Goal: Task Accomplishment & Management: Manage account settings

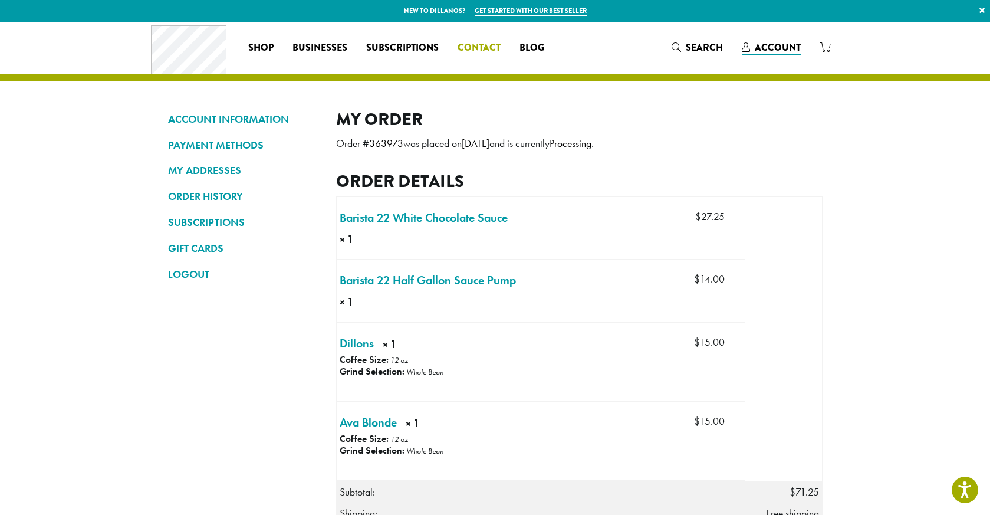
click at [488, 50] on span "Contact" at bounding box center [479, 48] width 43 height 15
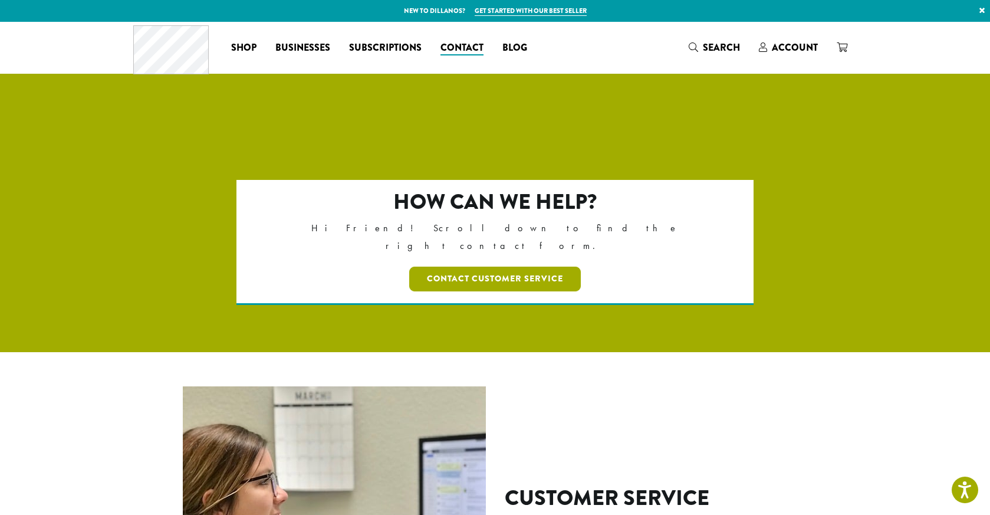
click at [536, 267] on link "Contact Customer Service" at bounding box center [495, 279] width 172 height 25
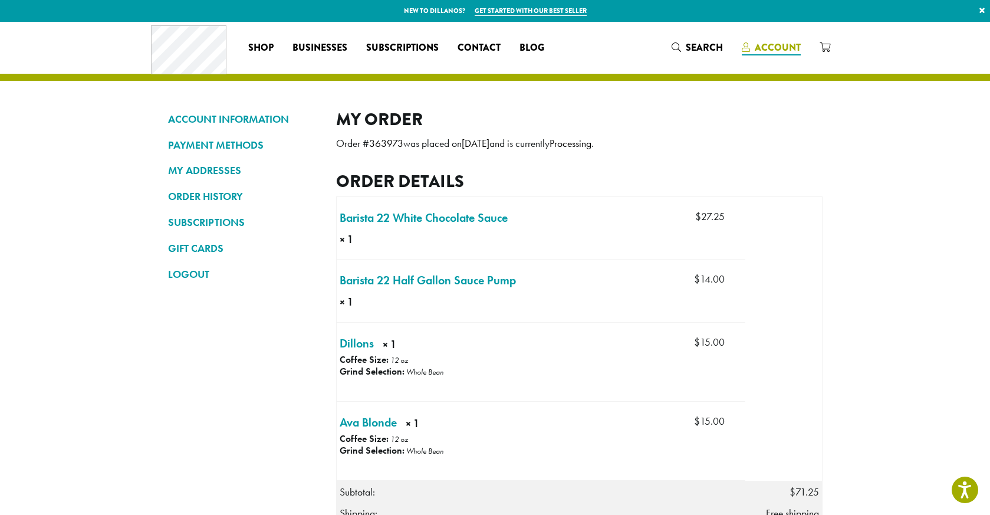
click at [779, 48] on span "Account" at bounding box center [778, 48] width 46 height 14
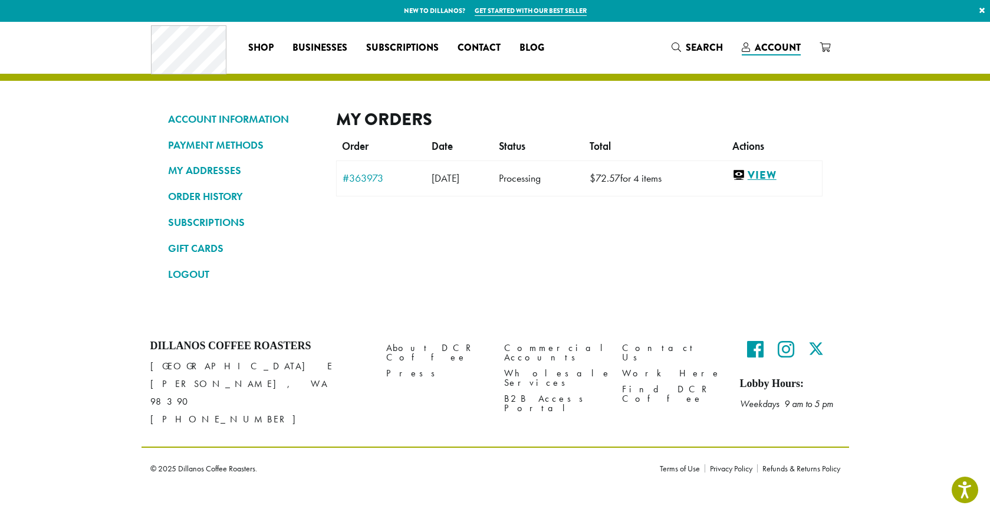
click at [763, 170] on link "View" at bounding box center [774, 175] width 84 height 15
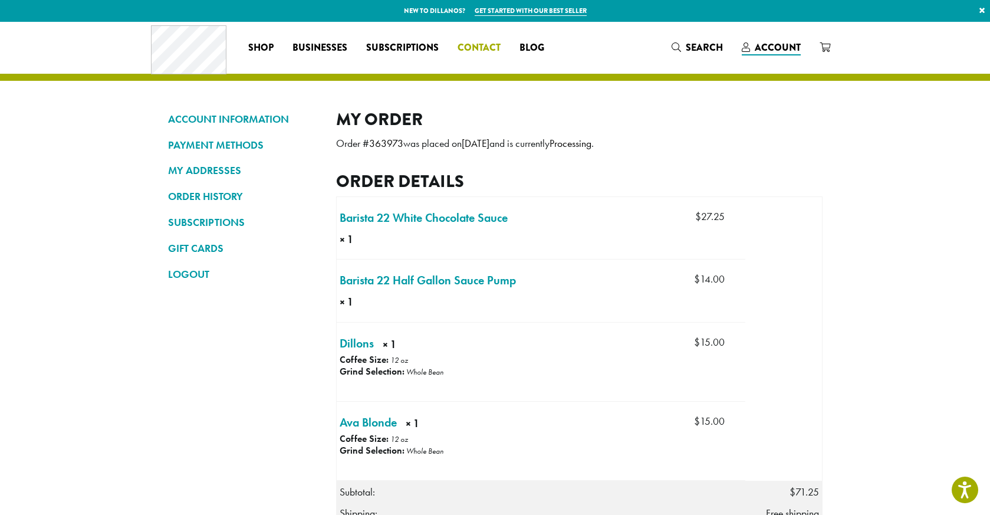
click at [484, 49] on span "Contact" at bounding box center [479, 48] width 43 height 15
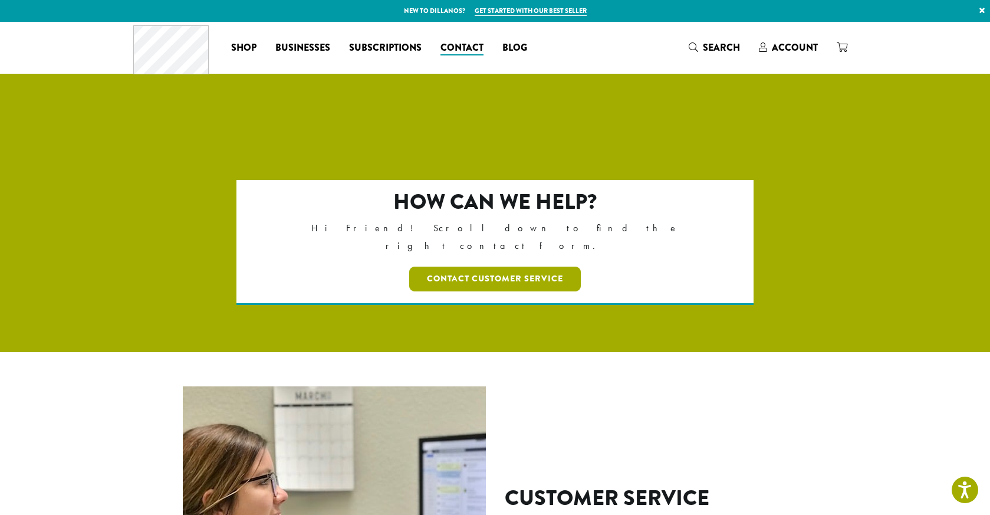
click at [517, 267] on link "Contact Customer Service" at bounding box center [495, 279] width 172 height 25
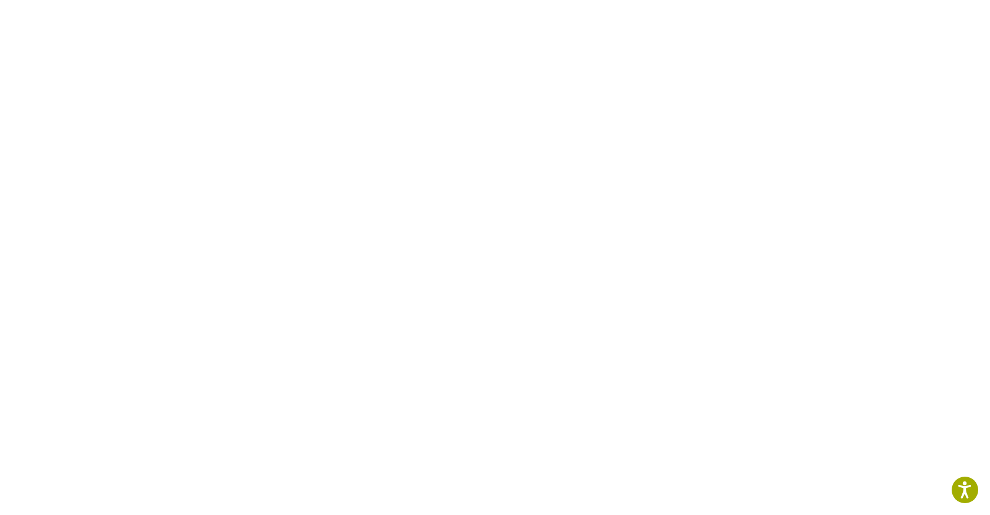
scroll to position [350, 0]
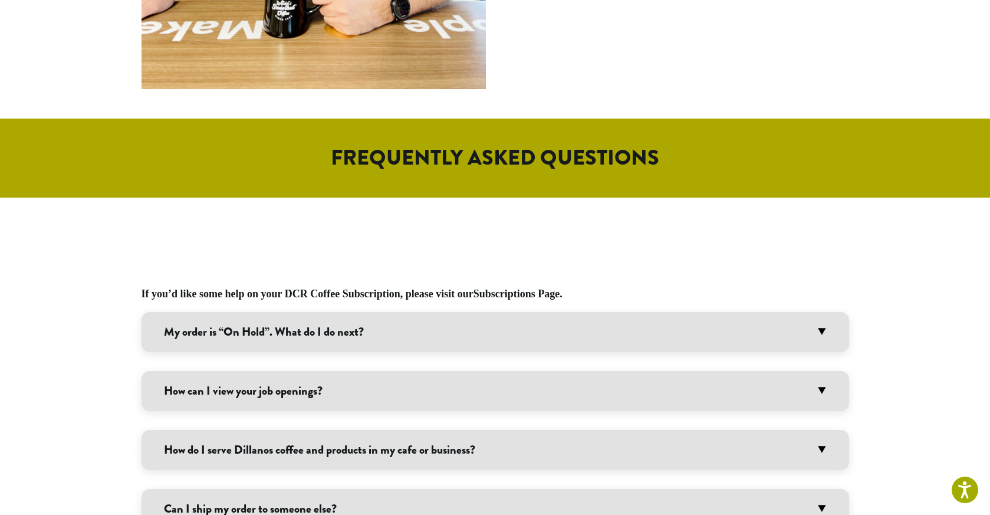
scroll to position [490, 0]
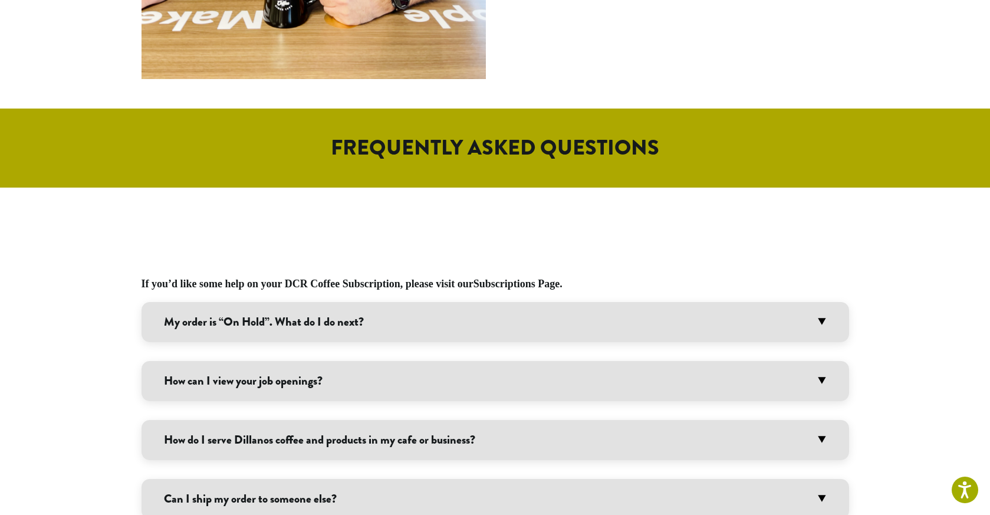
click at [380, 333] on h3 "My order is “On Hold”. What do I do next?" at bounding box center [496, 322] width 708 height 40
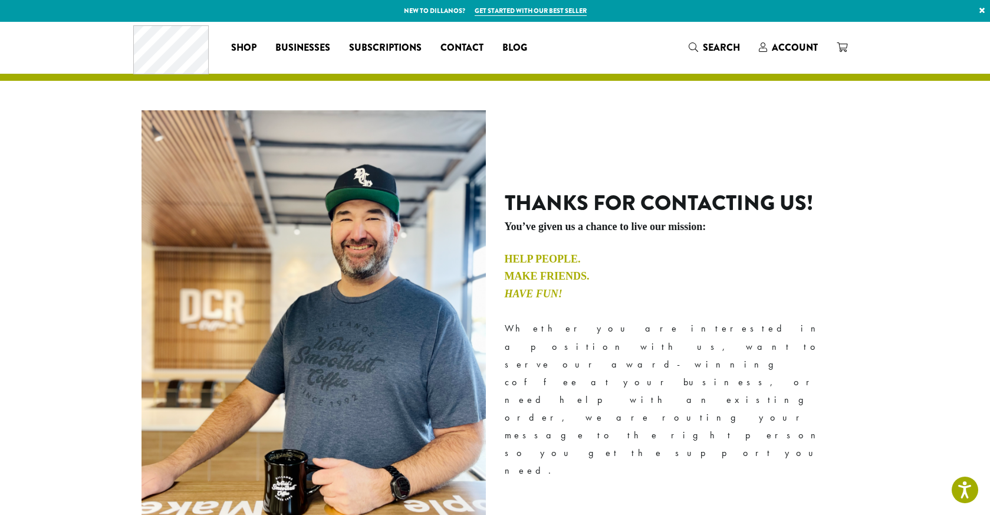
scroll to position [0, 0]
click at [811, 51] on span "Account" at bounding box center [795, 48] width 46 height 14
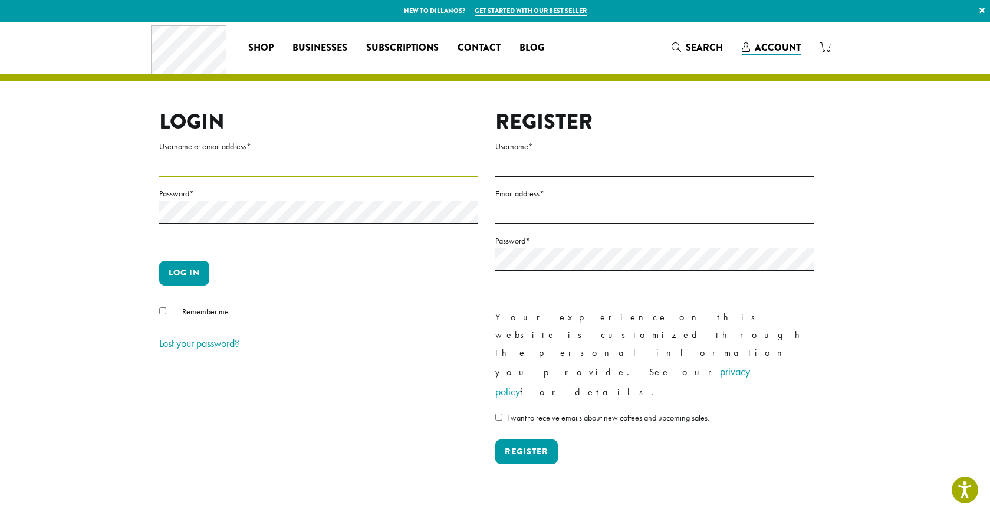
type input "**********"
click at [185, 274] on button "Log in" at bounding box center [184, 273] width 50 height 25
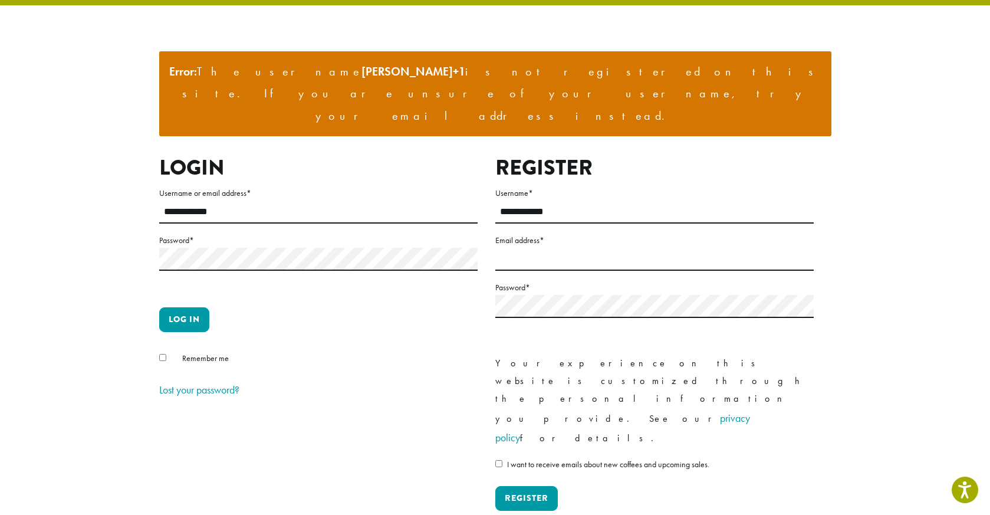
scroll to position [76, 0]
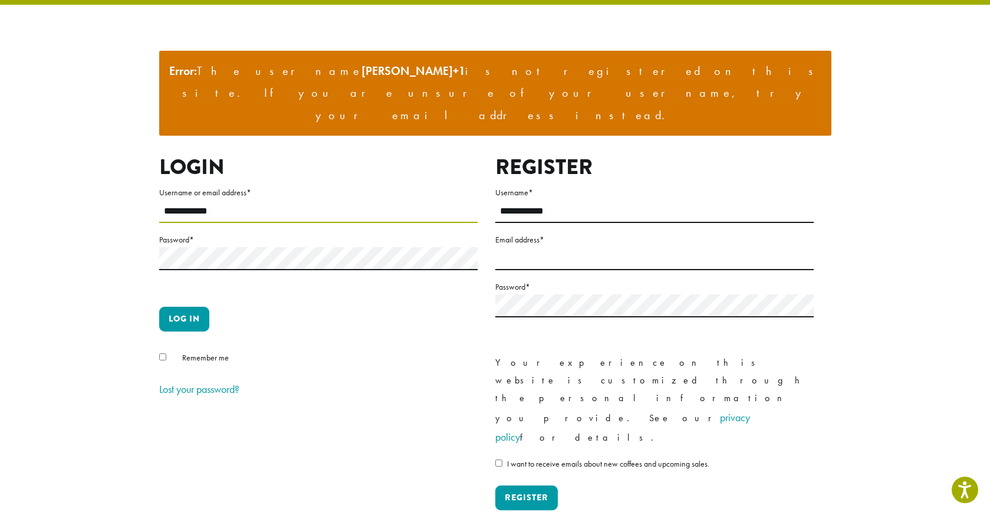
drag, startPoint x: 228, startPoint y: 162, endPoint x: 147, endPoint y: 168, distance: 81.0
click at [147, 167] on div "**********" at bounding box center [496, 252] width 708 height 612
type input "**********"
click at [394, 307] on p "Log in" at bounding box center [318, 324] width 318 height 34
click at [172, 307] on button "Log in" at bounding box center [184, 319] width 50 height 25
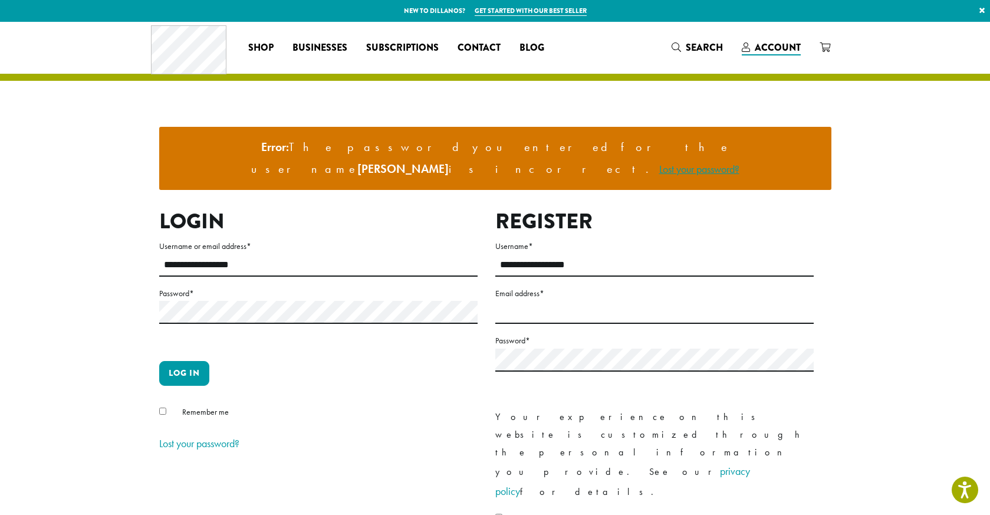
click at [677, 162] on link "Lost your password?" at bounding box center [699, 169] width 80 height 14
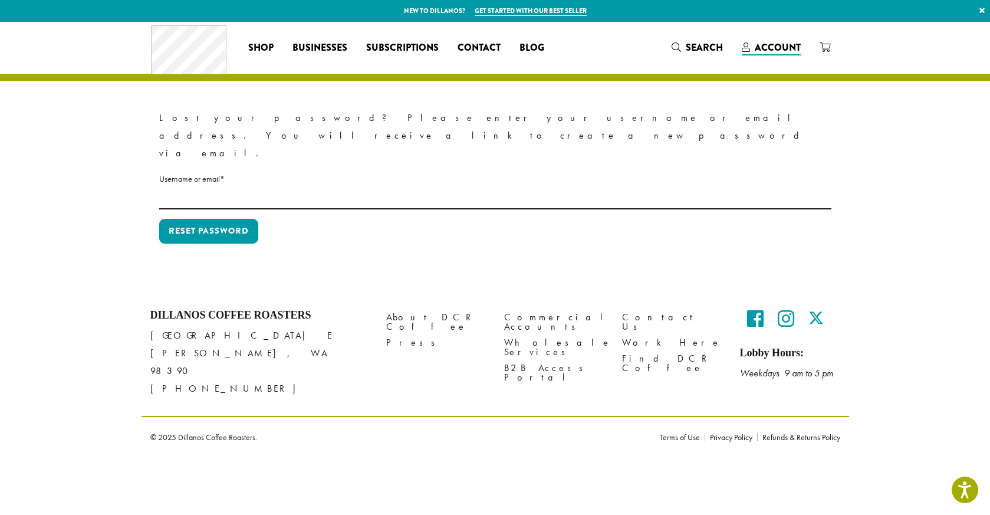
click at [257, 186] on input "Username or email * Required" at bounding box center [495, 197] width 672 height 23
type input "**********"
click at [240, 219] on button "Reset password" at bounding box center [208, 231] width 99 height 25
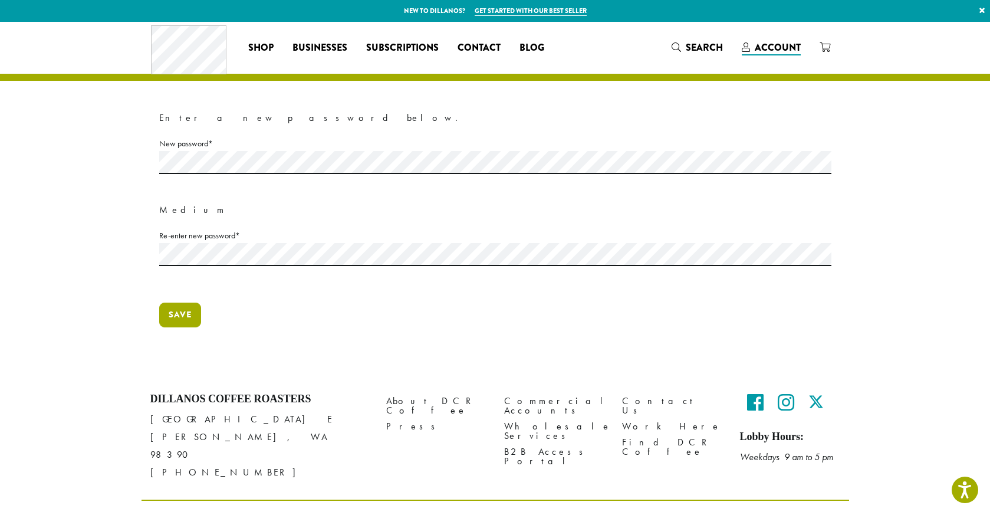
click at [178, 314] on button "Save" at bounding box center [180, 315] width 42 height 25
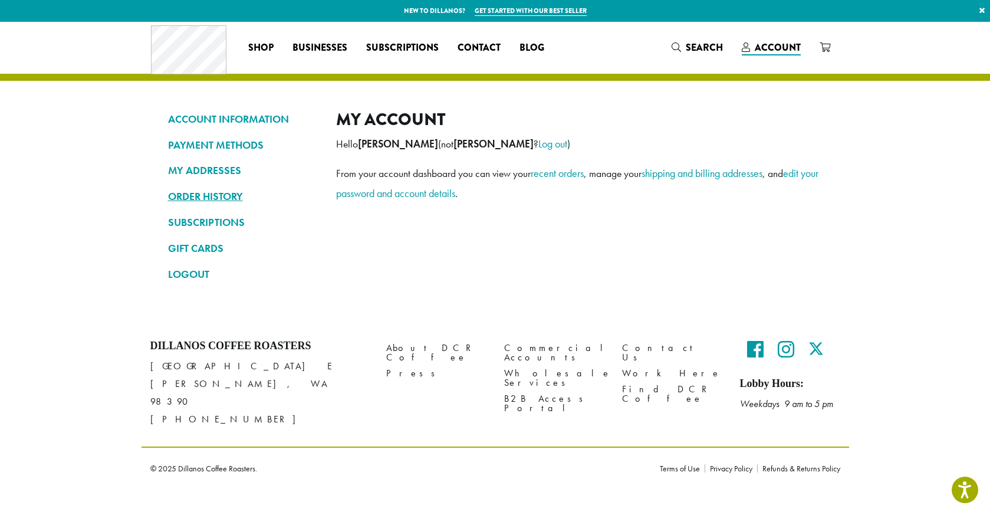
click at [229, 198] on link "ORDER HISTORY" at bounding box center [243, 196] width 150 height 20
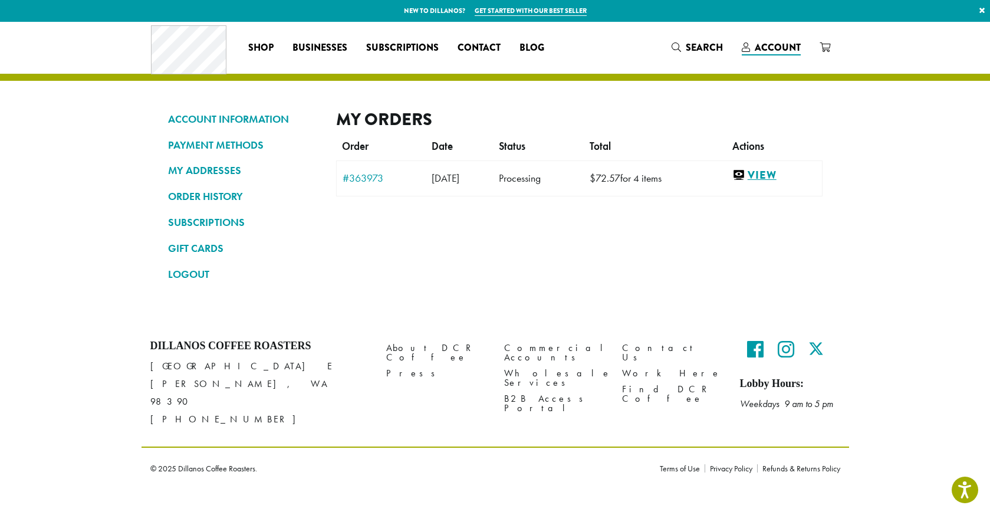
click at [765, 173] on link "View" at bounding box center [774, 175] width 84 height 15
